Goal: Transaction & Acquisition: Book appointment/travel/reservation

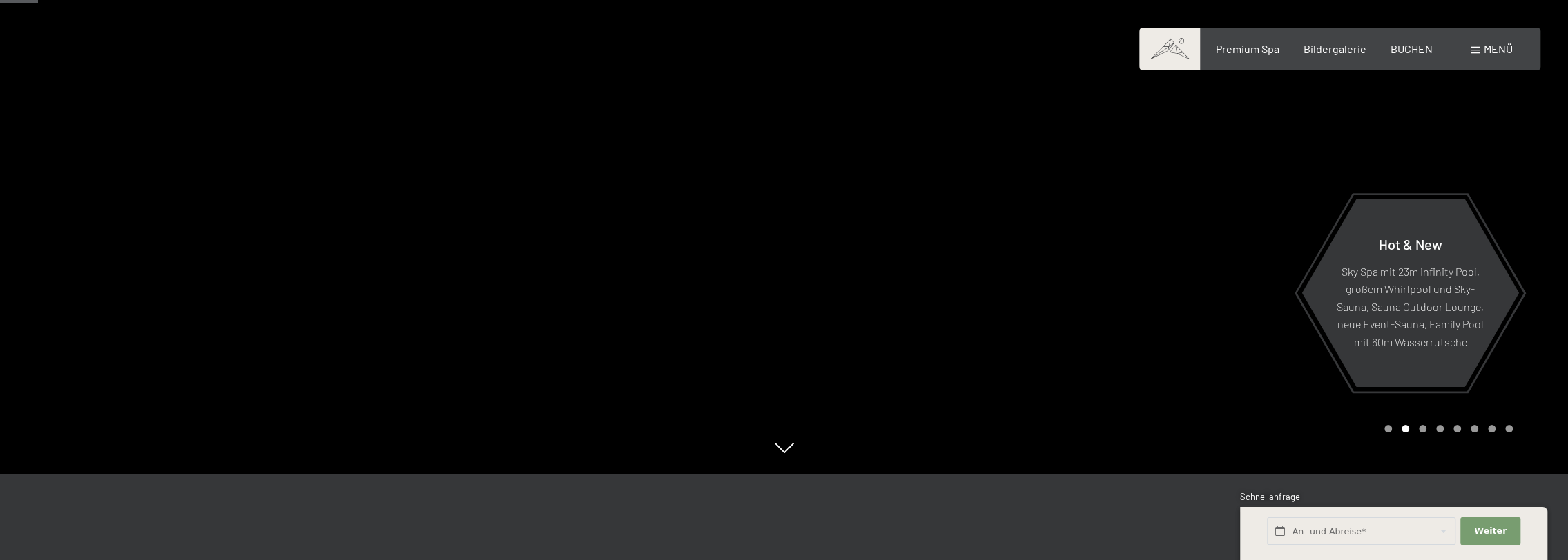
scroll to position [207, 0]
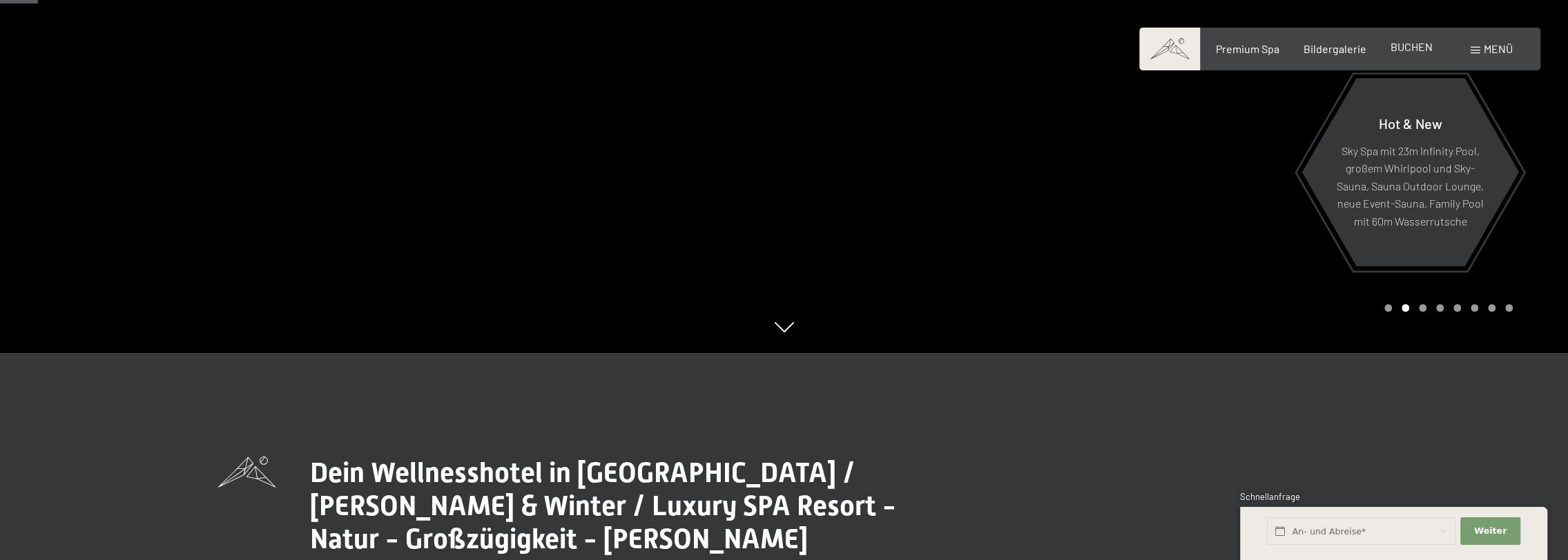
click at [1406, 42] on span "BUCHEN" at bounding box center [1411, 46] width 42 height 13
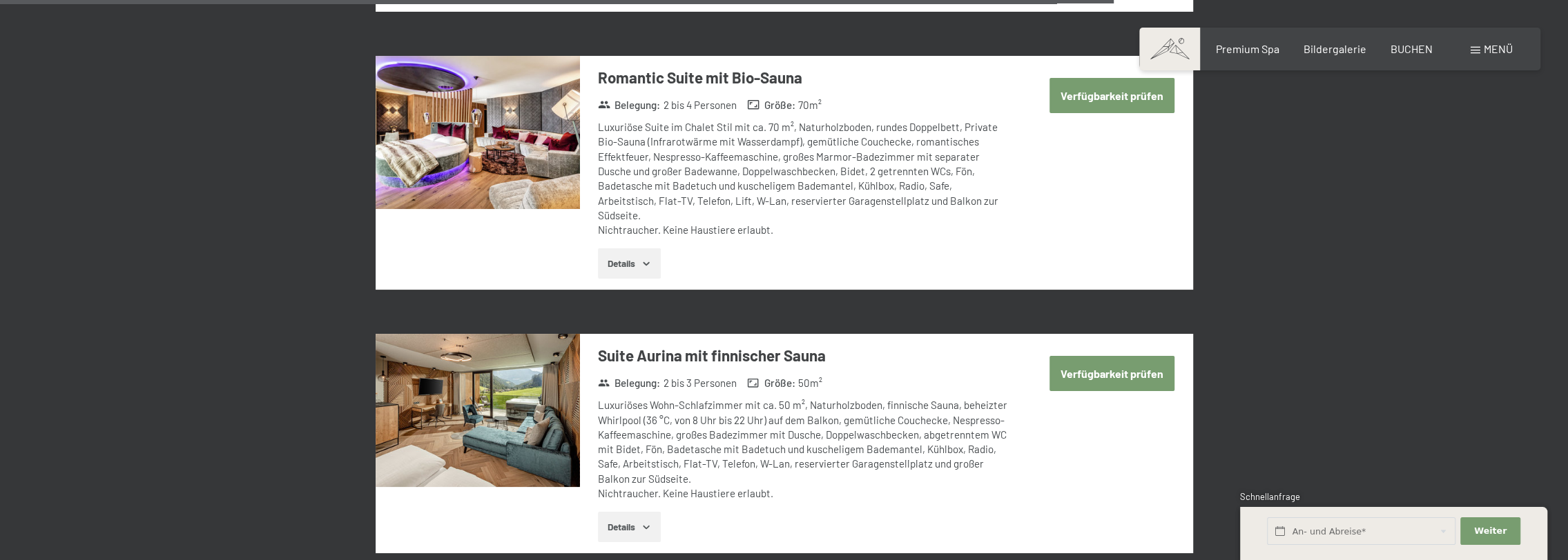
scroll to position [3450, 0]
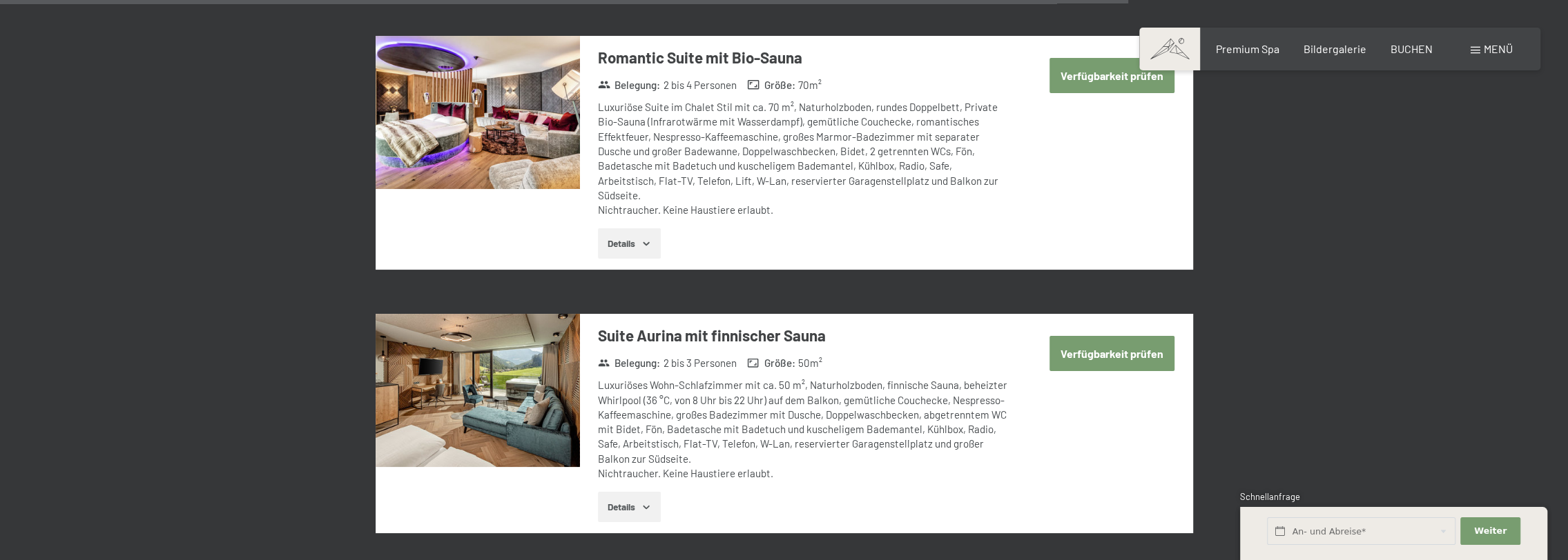
click at [1114, 336] on button "Verfügbarkeit prüfen" at bounding box center [1112, 354] width 125 height 36
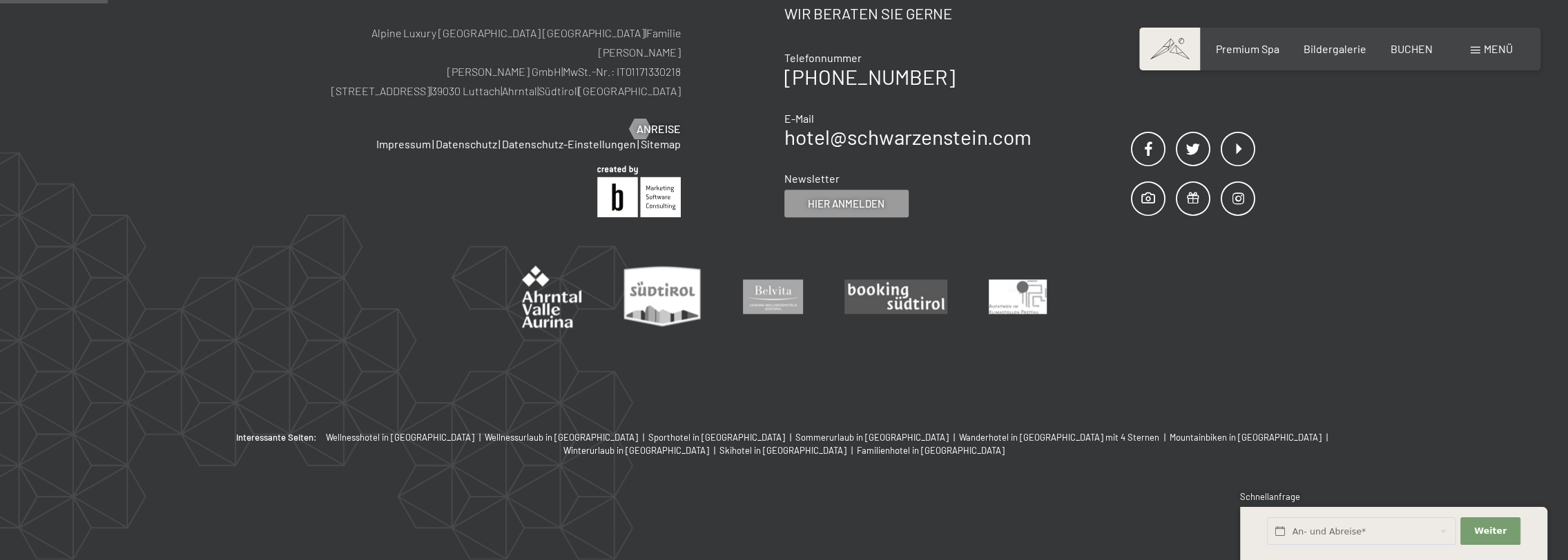
scroll to position [329, 0]
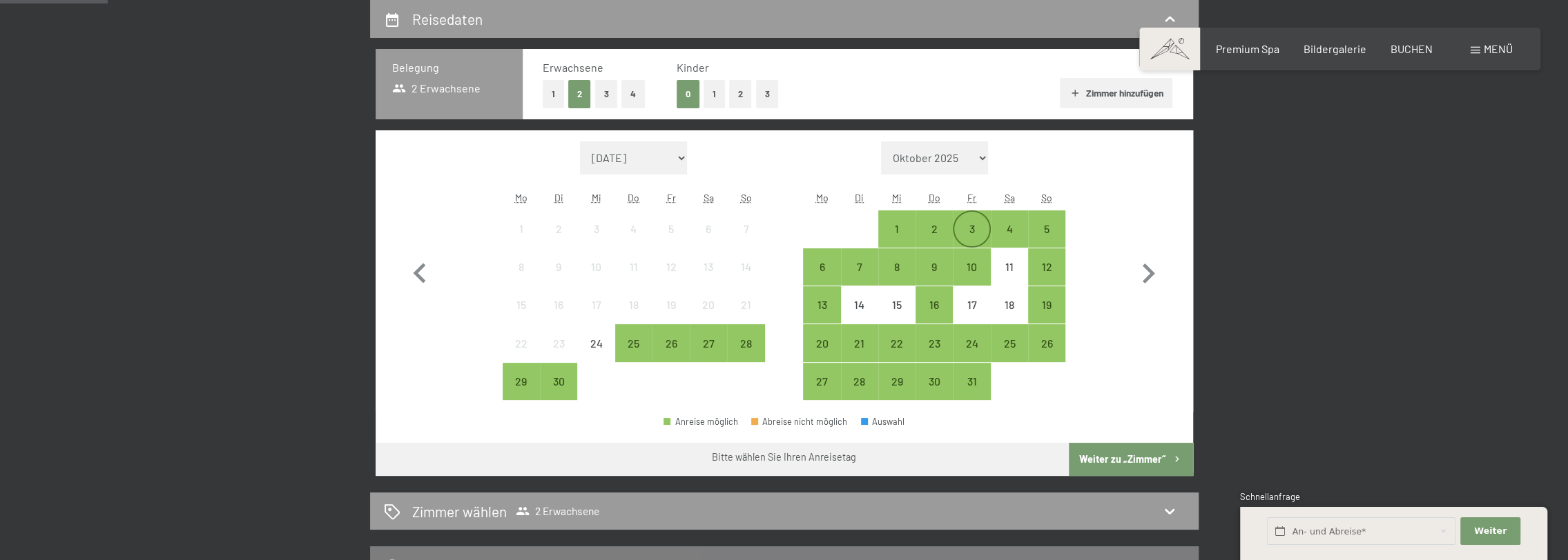
click at [978, 226] on div "3" at bounding box center [971, 240] width 35 height 35
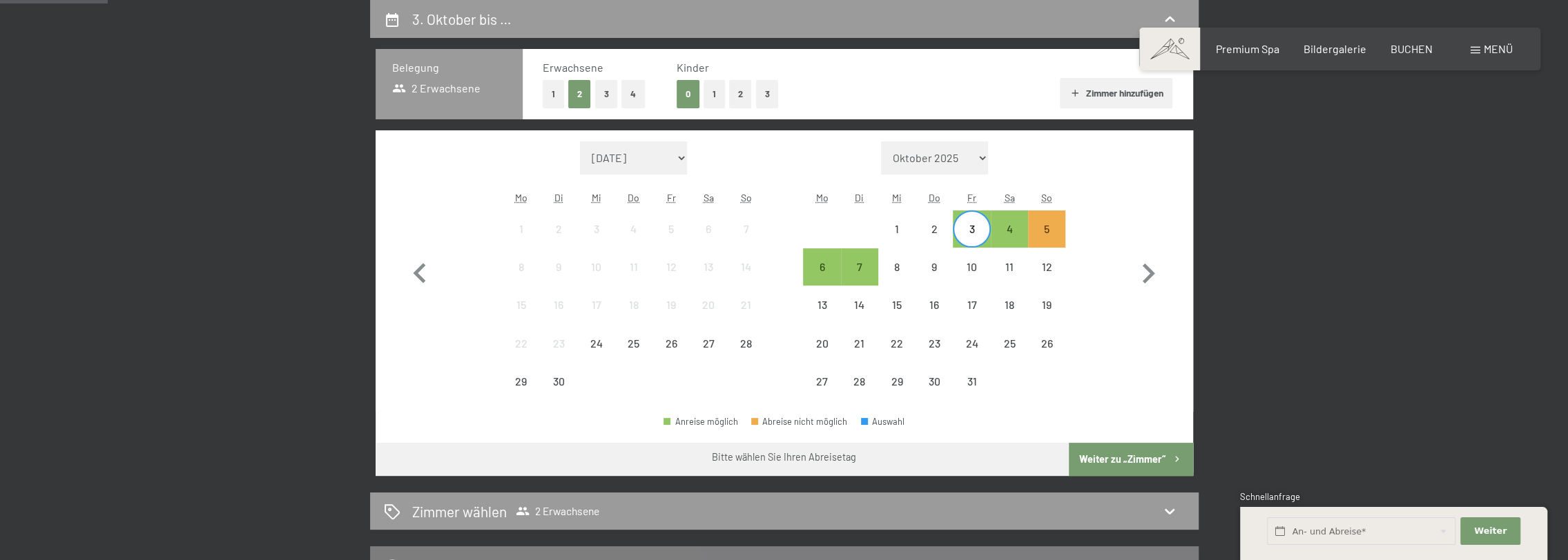
click at [716, 100] on button "1" at bounding box center [714, 94] width 22 height 29
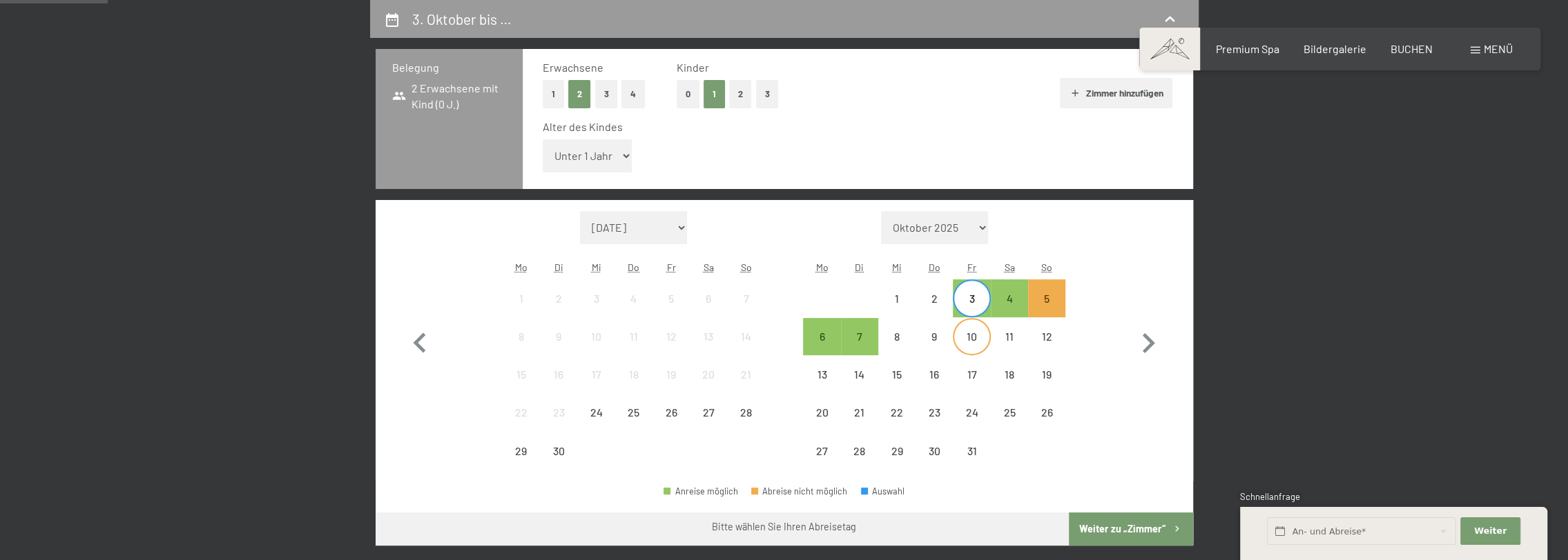
click at [974, 335] on div "10" at bounding box center [971, 348] width 35 height 35
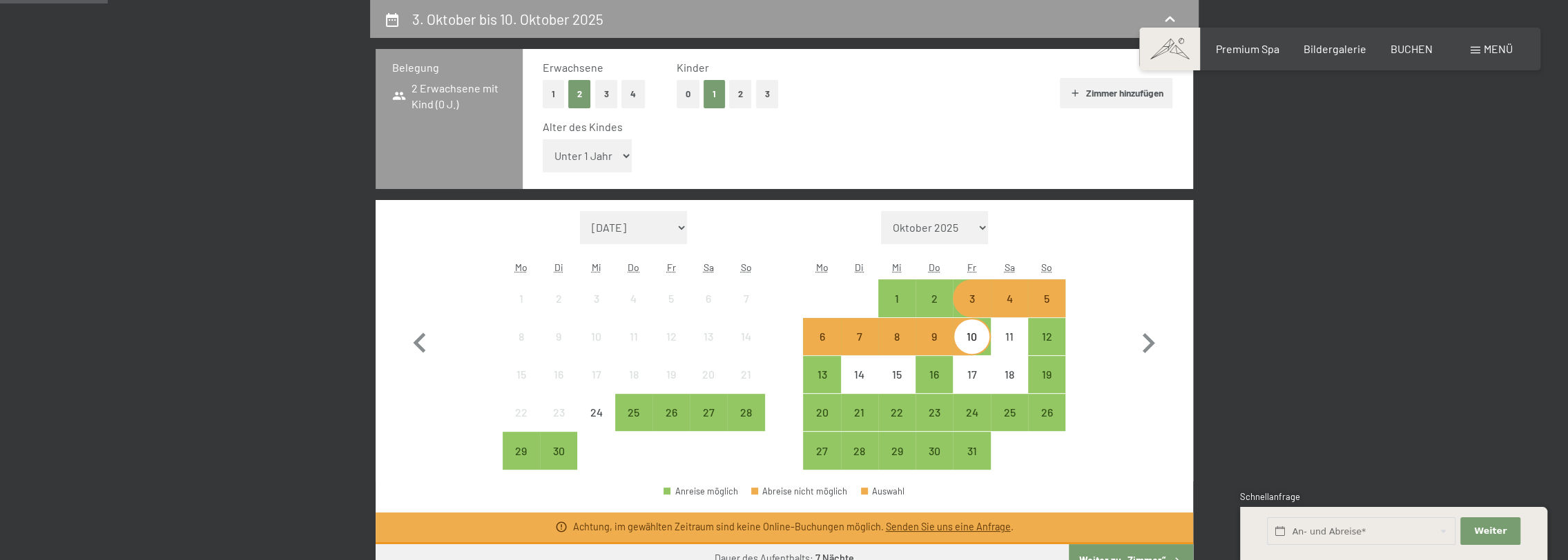
click at [978, 306] on div "3" at bounding box center [971, 311] width 35 height 35
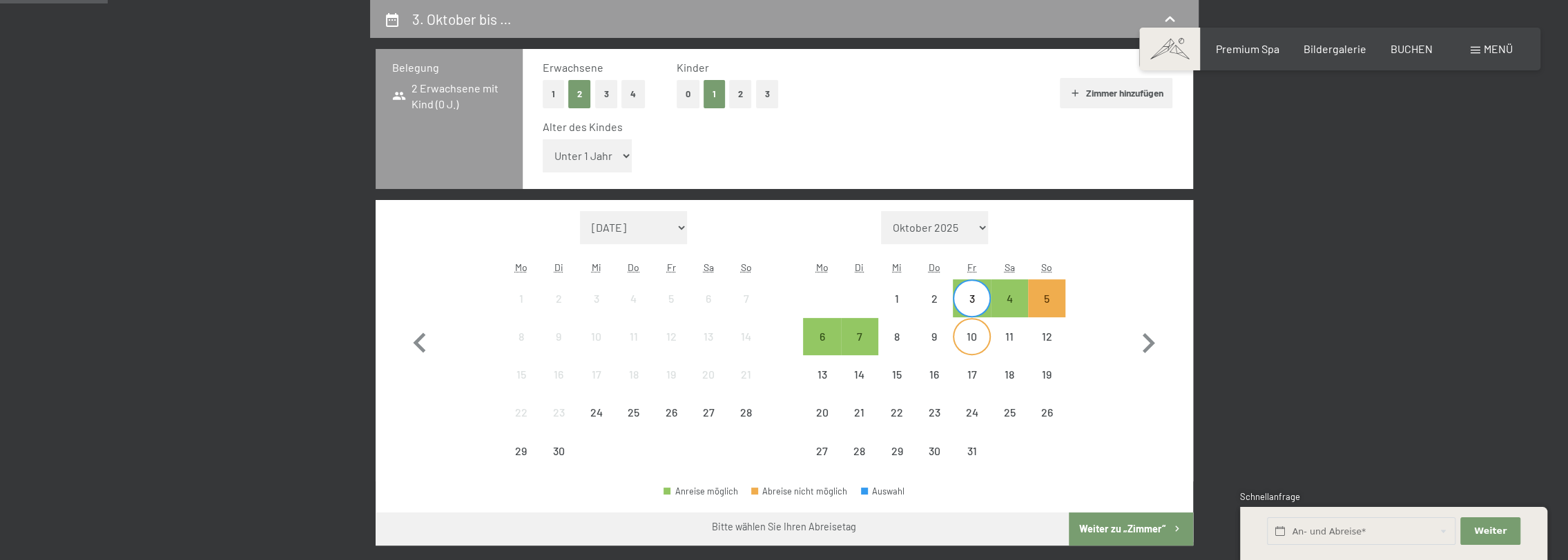
click at [977, 334] on div "10" at bounding box center [971, 348] width 35 height 35
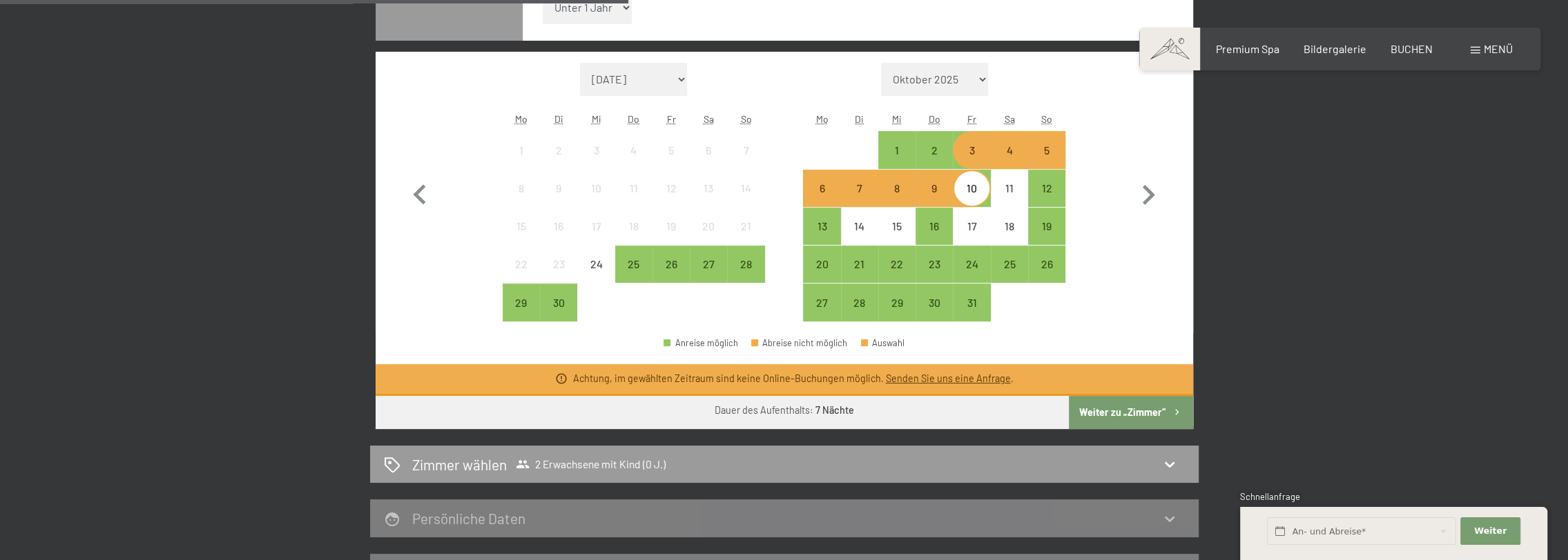
scroll to position [605, 0]
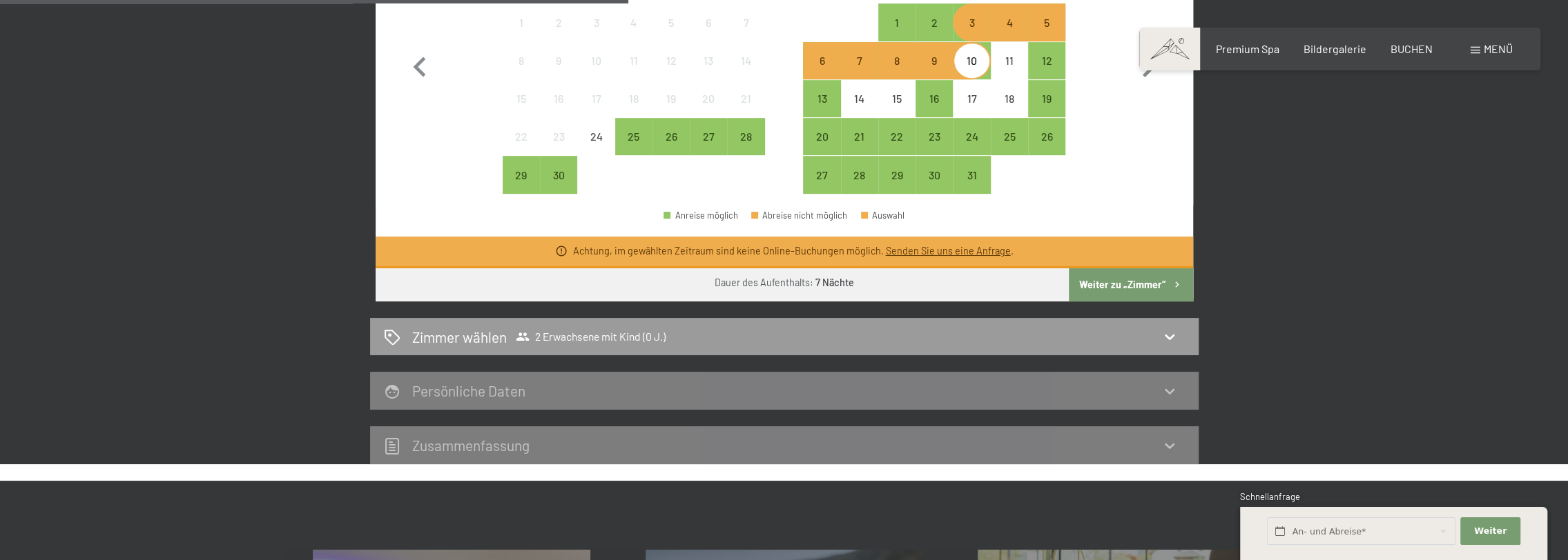
click at [1105, 283] on button "Weiter zu „Zimmer“" at bounding box center [1131, 284] width 124 height 33
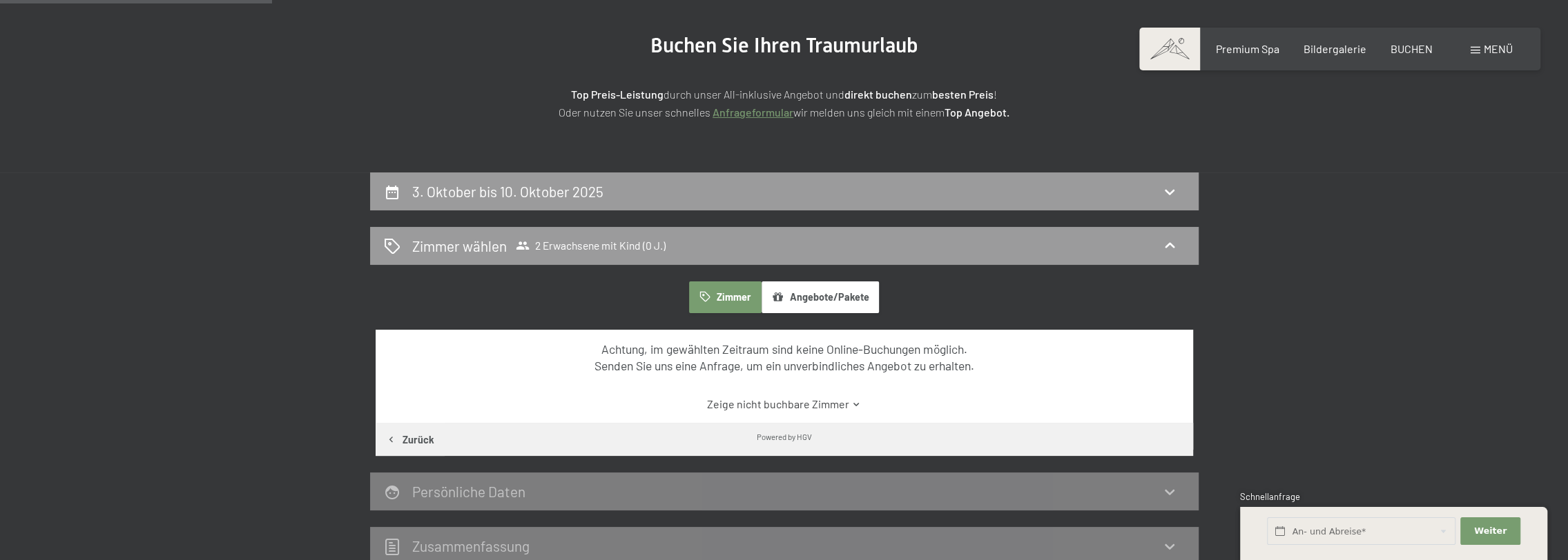
scroll to position [122, 0]
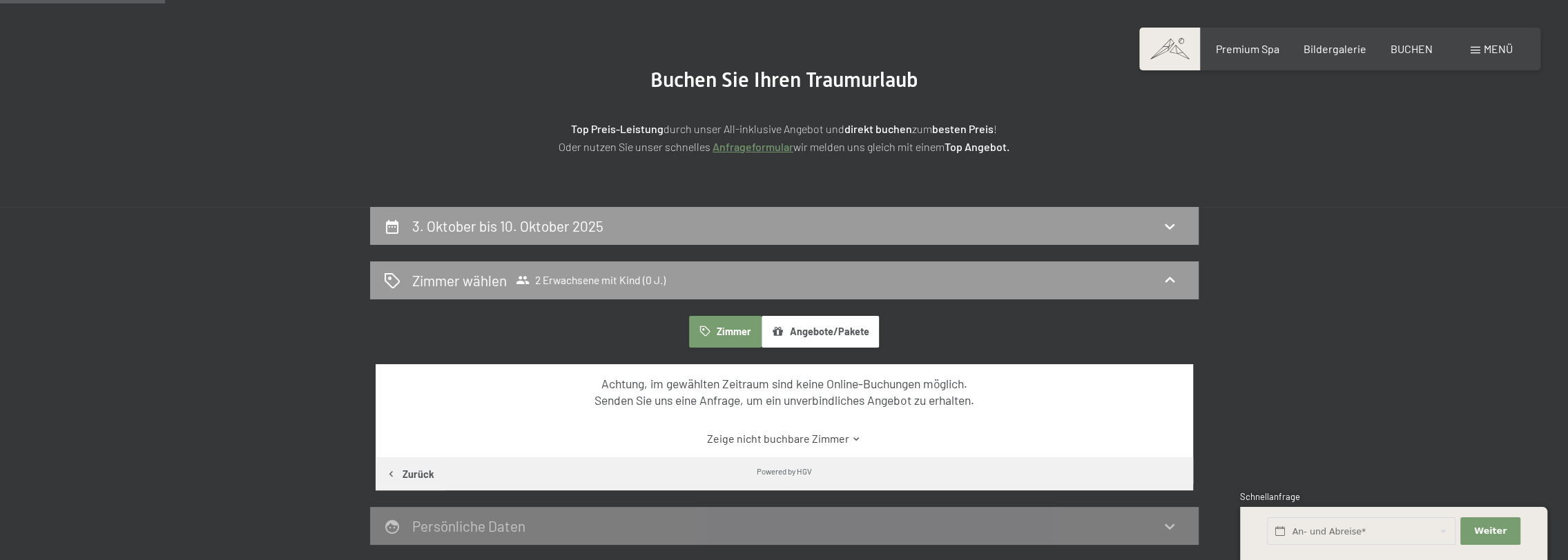
click at [815, 328] on button "Angebote/Pakete" at bounding box center [820, 331] width 117 height 32
click at [809, 334] on button "Angebote/Pakete" at bounding box center [820, 331] width 117 height 32
click at [736, 327] on button "Zimmer" at bounding box center [724, 331] width 72 height 32
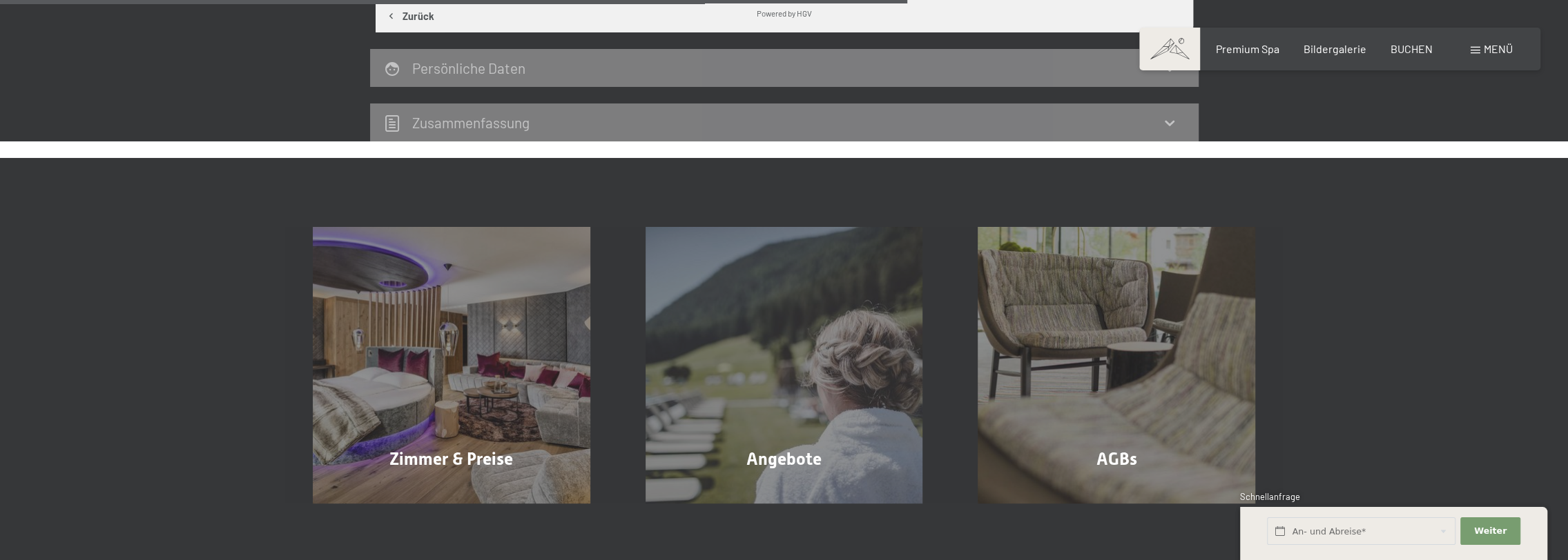
scroll to position [674, 0]
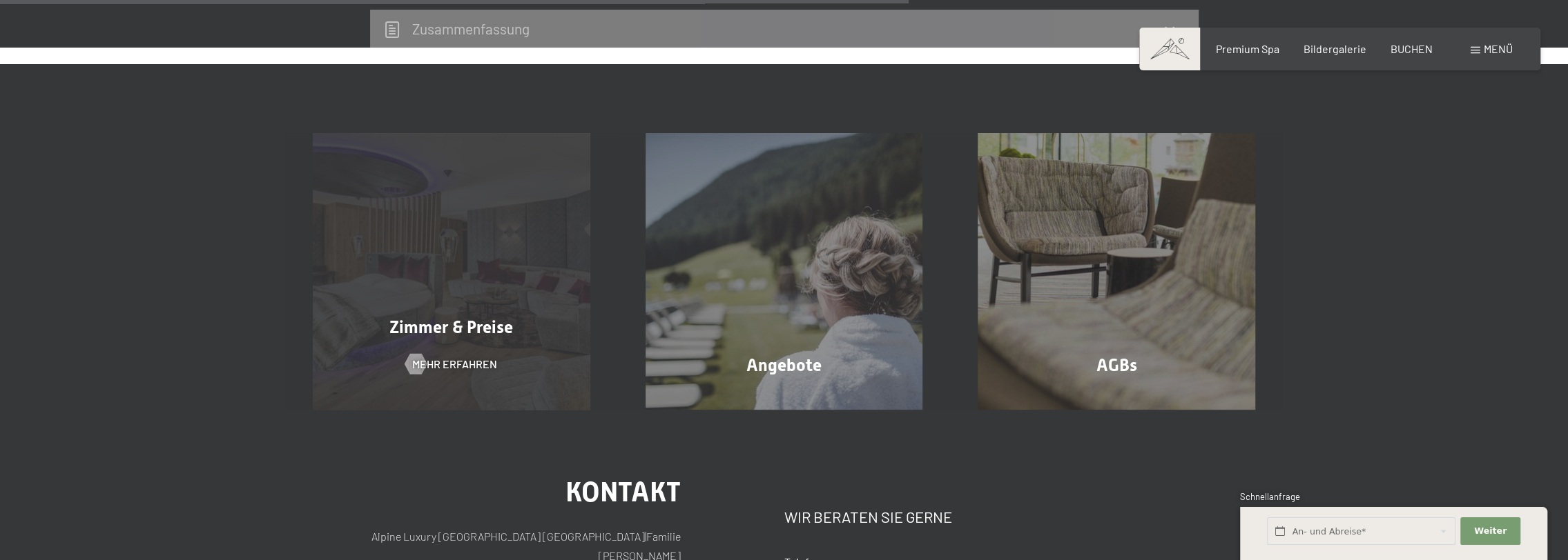
click at [479, 323] on span "Zimmer & Preise" at bounding box center [451, 328] width 124 height 20
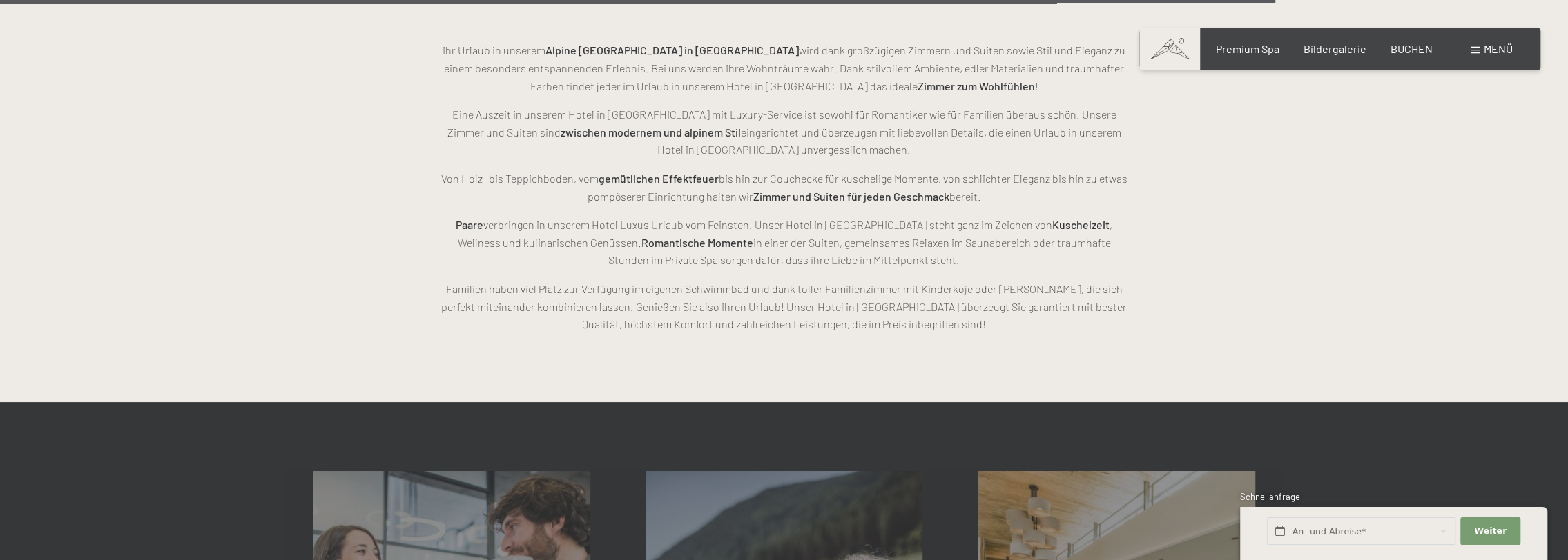
scroll to position [3461, 0]
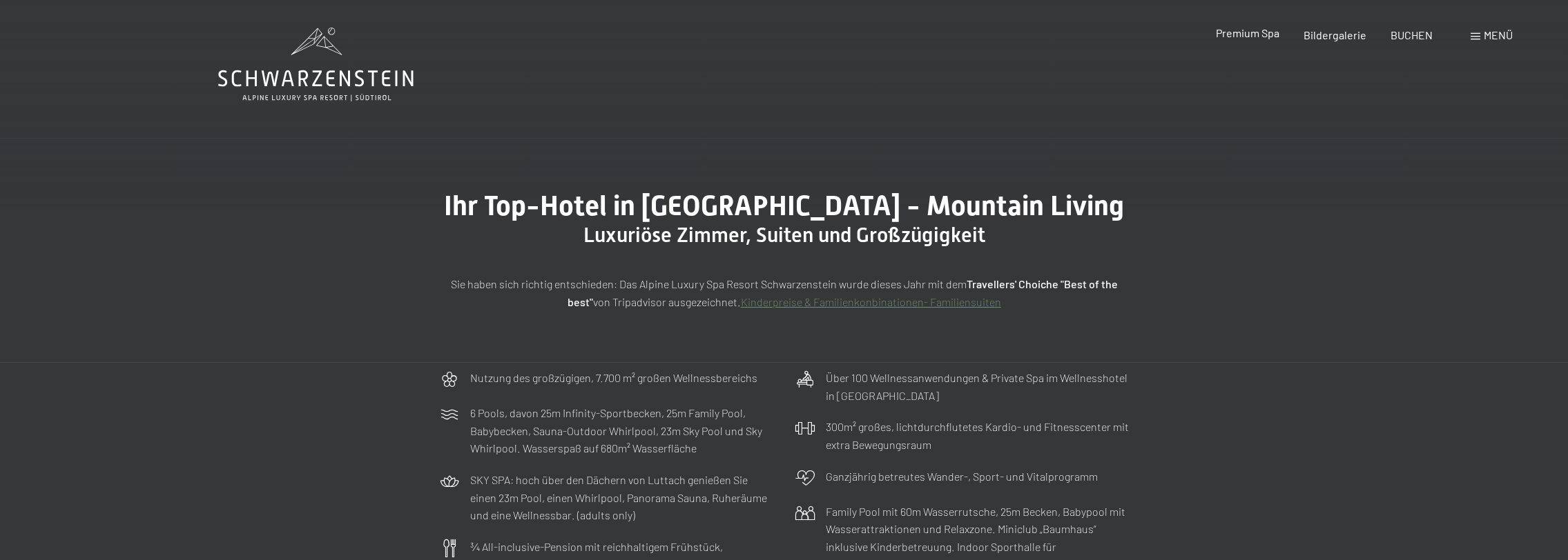
click at [1253, 34] on span "Premium Spa" at bounding box center [1247, 32] width 63 height 13
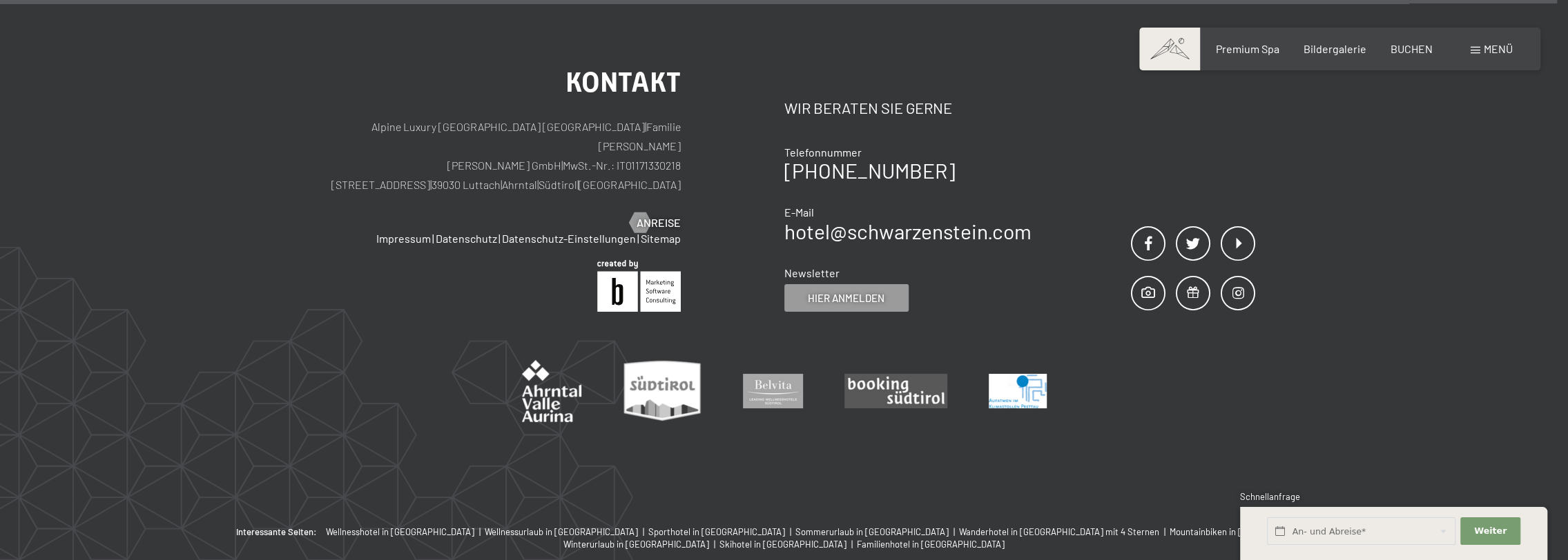
scroll to position [4702, 0]
